Goal: Transaction & Acquisition: Purchase product/service

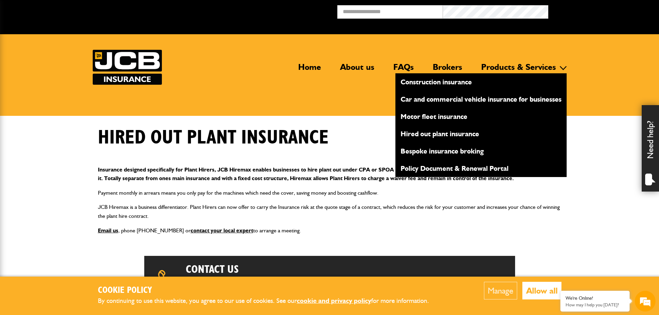
click at [468, 81] on link "Construction insurance" at bounding box center [480, 82] width 171 height 12
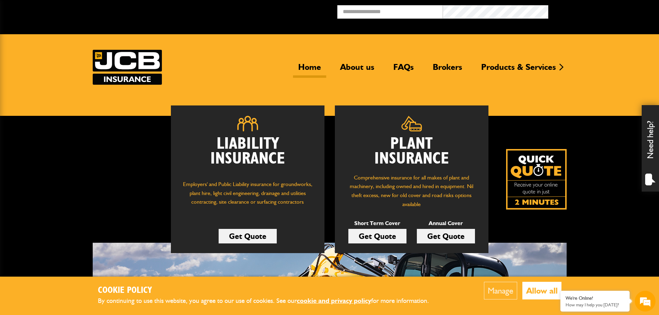
click at [372, 237] on link "Get Quote" at bounding box center [377, 236] width 58 height 15
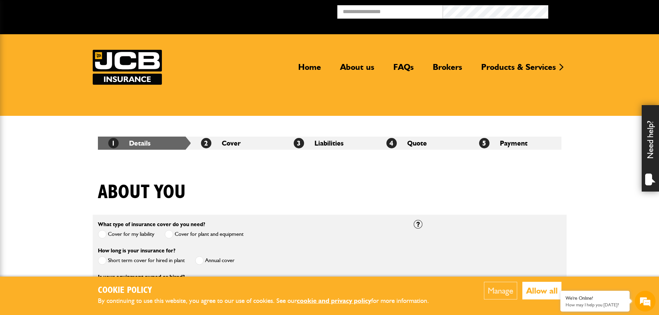
click at [130, 64] on img at bounding box center [127, 67] width 69 height 35
